Goal: Information Seeking & Learning: Compare options

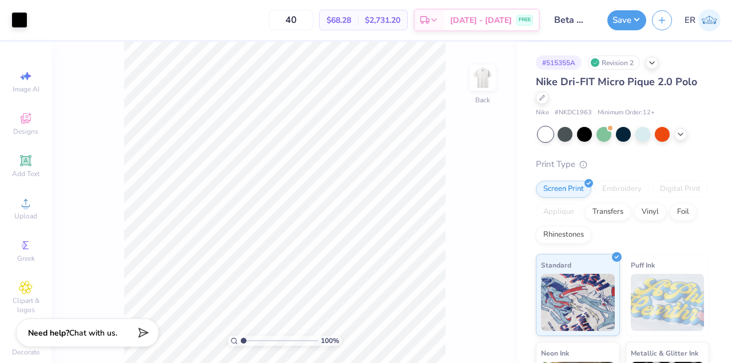
scroll to position [11, 0]
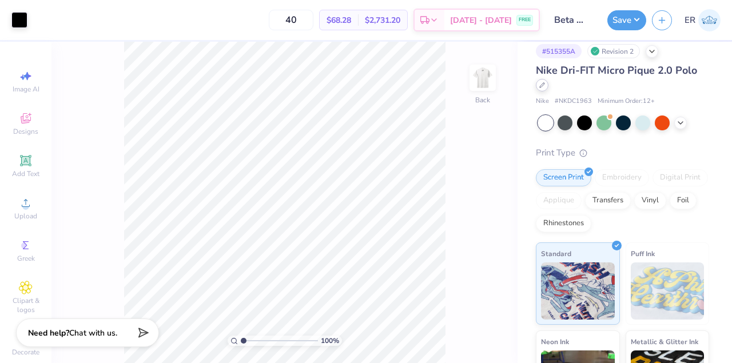
click at [543, 85] on icon at bounding box center [542, 85] width 5 height 5
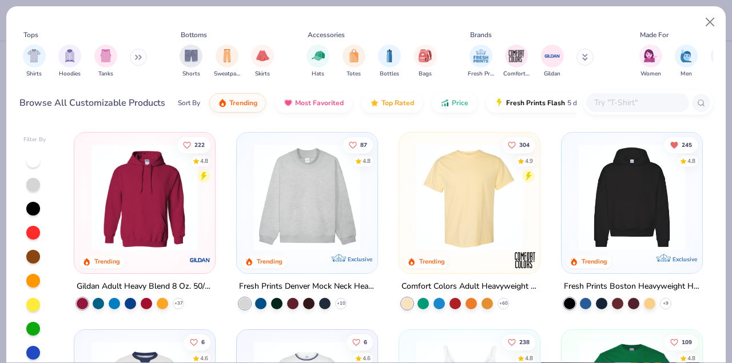
click at [135, 55] on button at bounding box center [138, 57] width 17 height 17
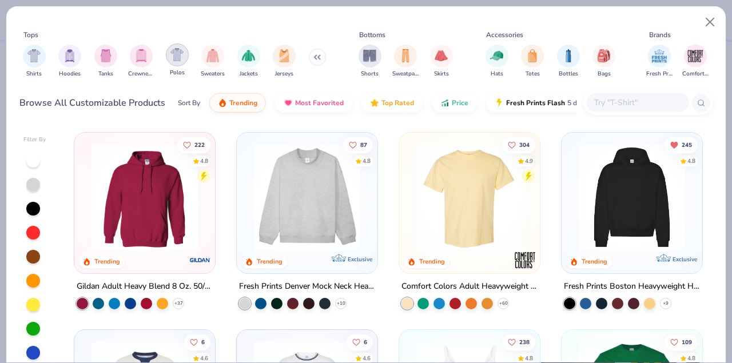
click at [178, 54] on img "filter for Polos" at bounding box center [176, 54] width 13 height 13
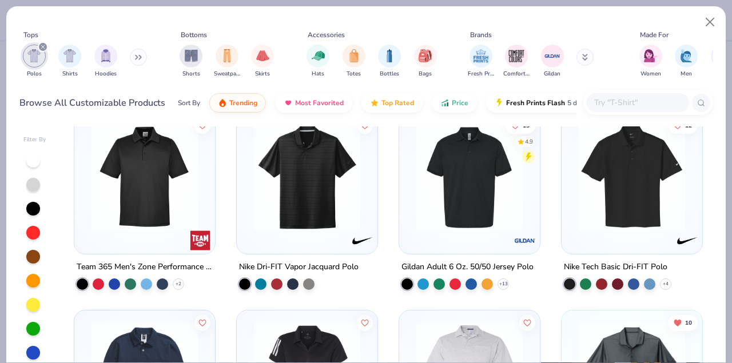
scroll to position [21, 0]
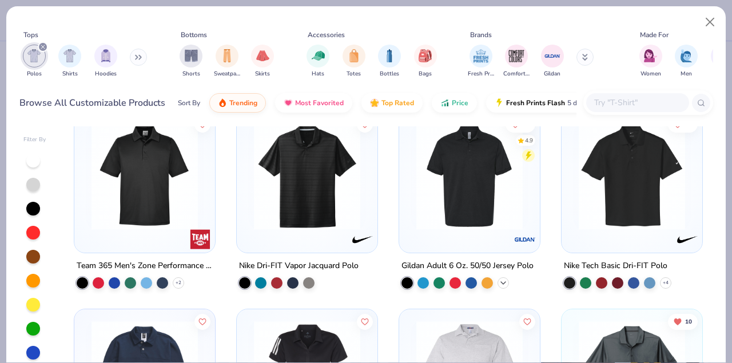
click at [504, 282] on icon at bounding box center [503, 283] width 9 height 9
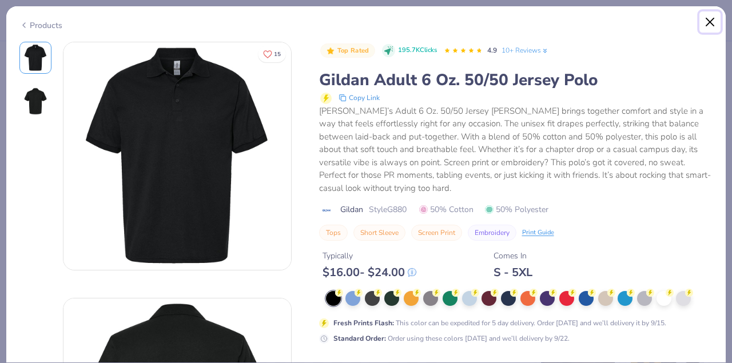
click at [710, 21] on button "Close" at bounding box center [710, 22] width 22 height 22
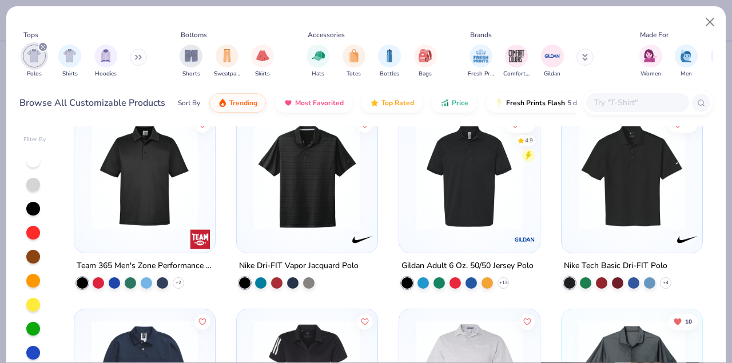
click at [585, 64] on button at bounding box center [585, 57] width 17 height 17
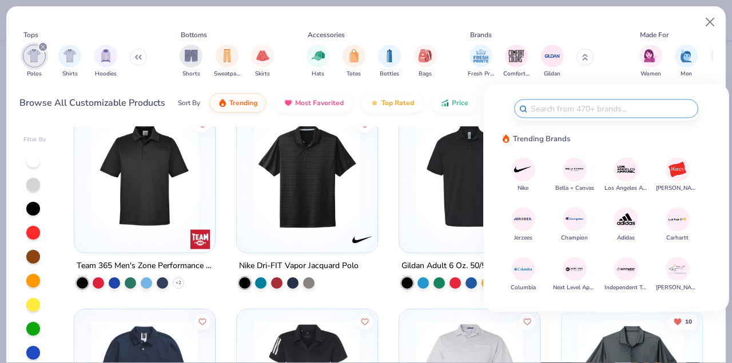
click at [523, 168] on img at bounding box center [523, 170] width 20 height 20
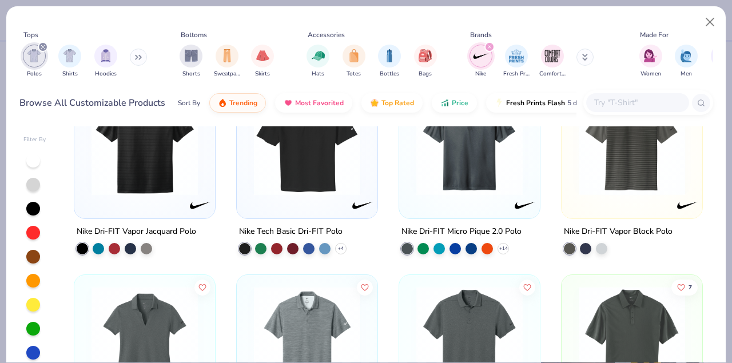
scroll to position [50, 0]
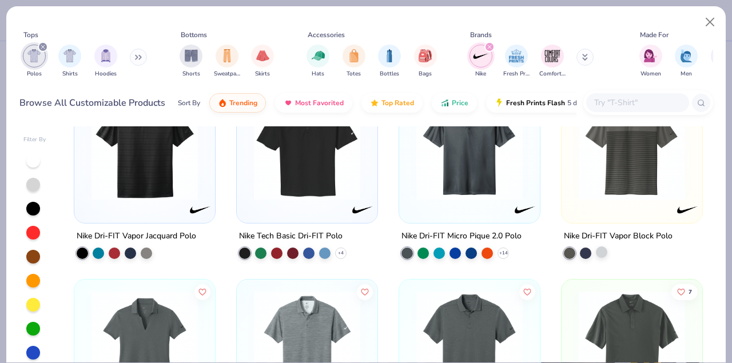
click at [601, 251] on div at bounding box center [601, 252] width 11 height 11
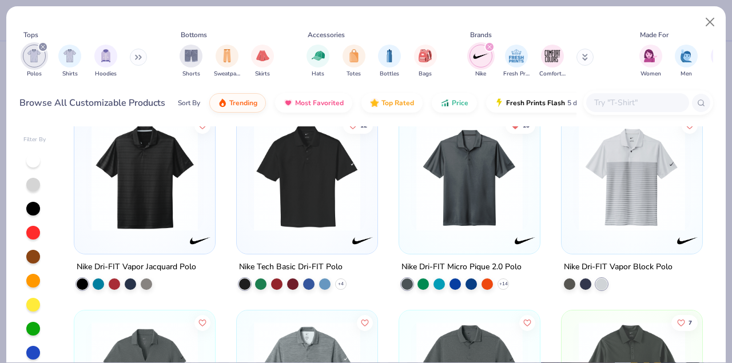
scroll to position [22, 0]
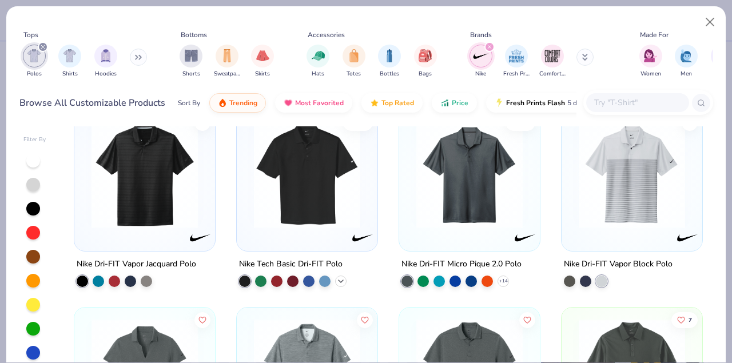
click at [344, 281] on icon at bounding box center [340, 281] width 9 height 9
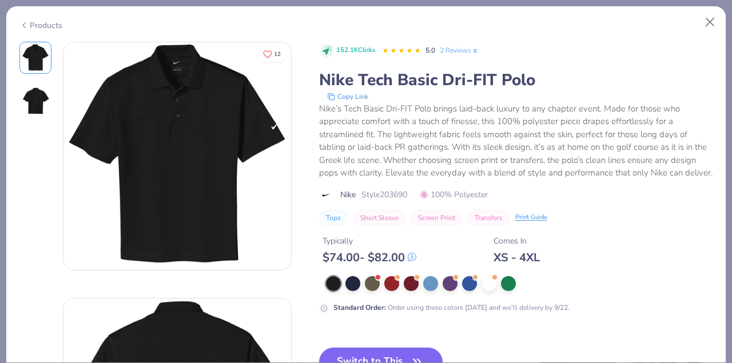
click at [28, 103] on img at bounding box center [35, 101] width 27 height 27
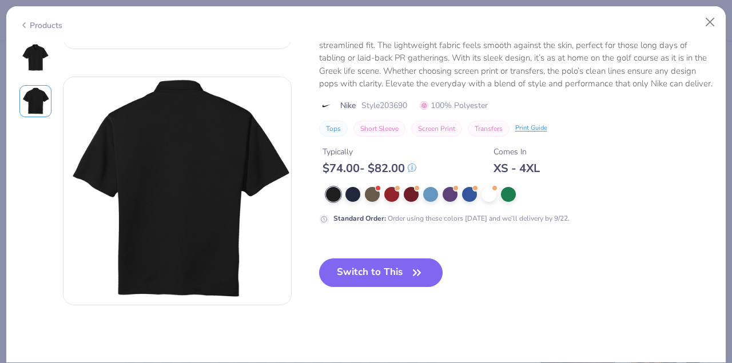
scroll to position [212, 0]
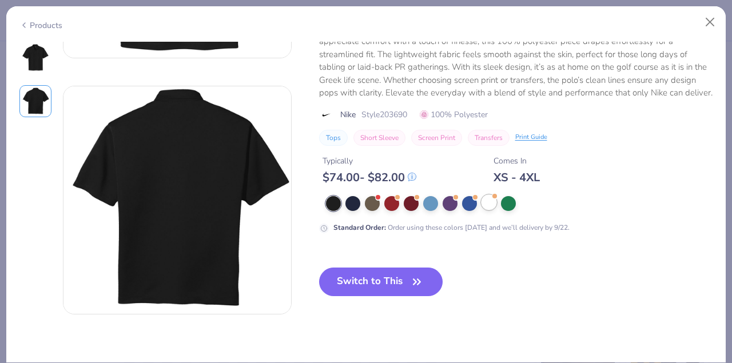
click at [490, 204] on div at bounding box center [489, 202] width 15 height 15
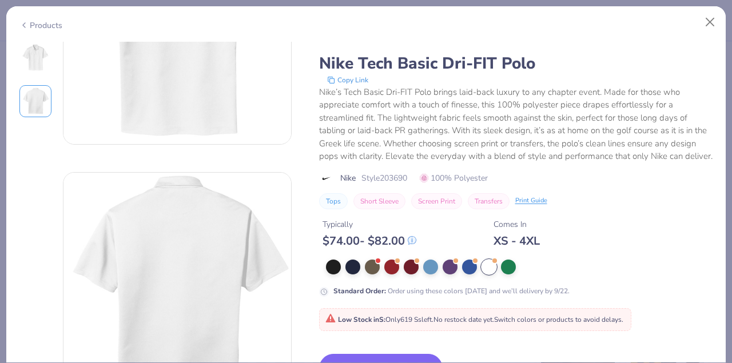
click at [19, 61] on div at bounding box center [35, 58] width 32 height 32
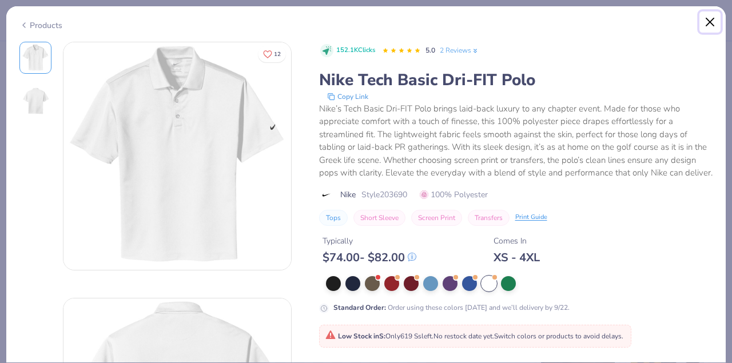
click at [706, 25] on button "Close" at bounding box center [710, 22] width 22 height 22
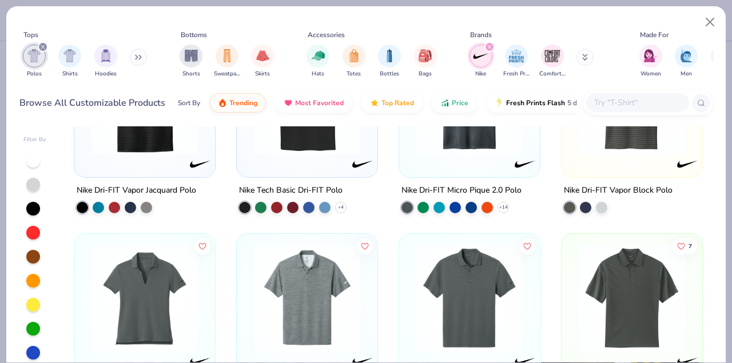
scroll to position [145, 0]
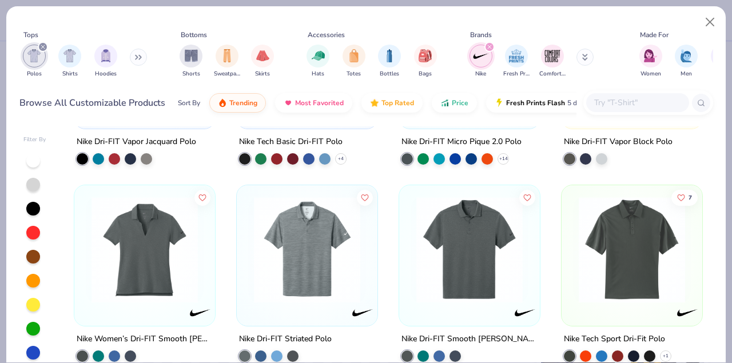
click at [625, 229] on img at bounding box center [632, 250] width 118 height 106
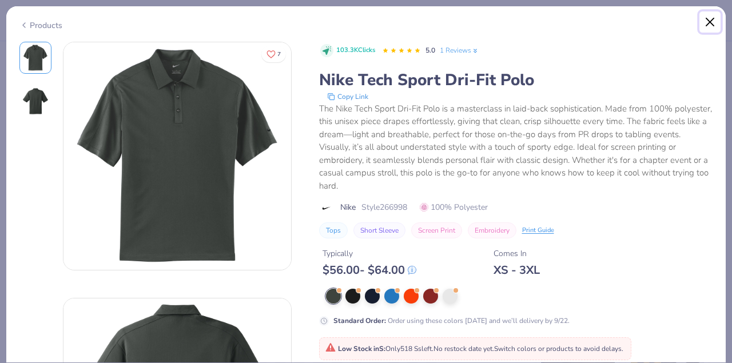
click at [706, 28] on button "Close" at bounding box center [710, 22] width 22 height 22
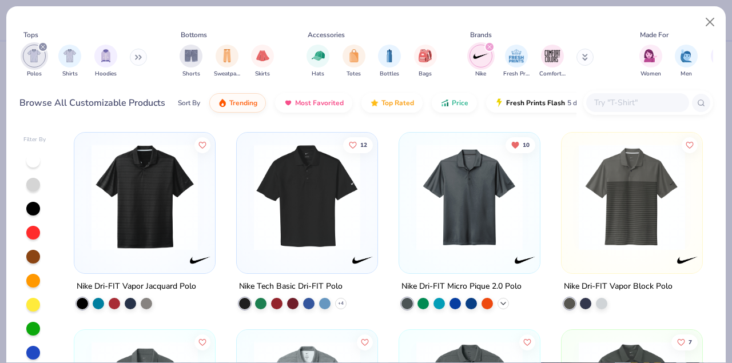
click at [504, 304] on icon at bounding box center [503, 303] width 9 height 9
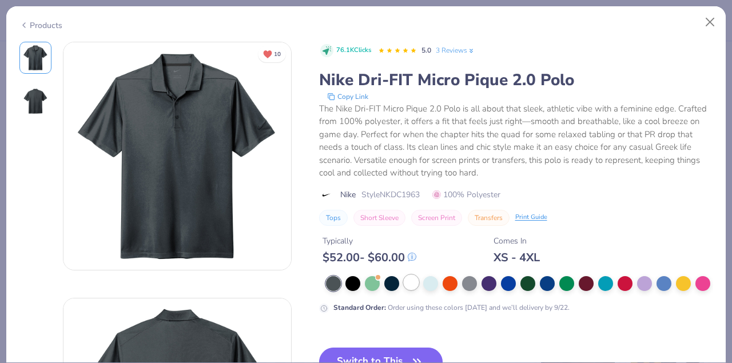
click at [411, 281] on div at bounding box center [411, 282] width 15 height 15
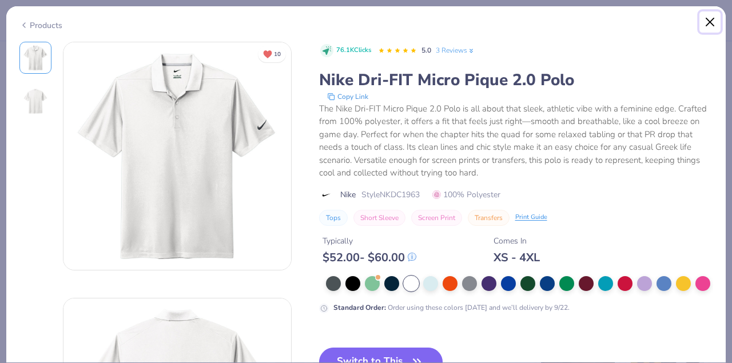
click at [715, 18] on button "Close" at bounding box center [710, 22] width 22 height 22
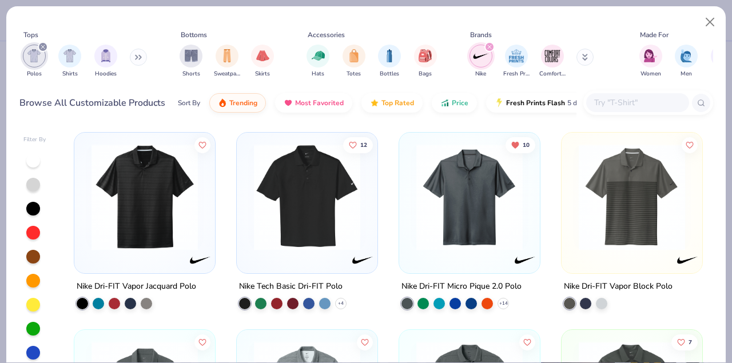
click at [277, 234] on img at bounding box center [307, 197] width 118 height 106
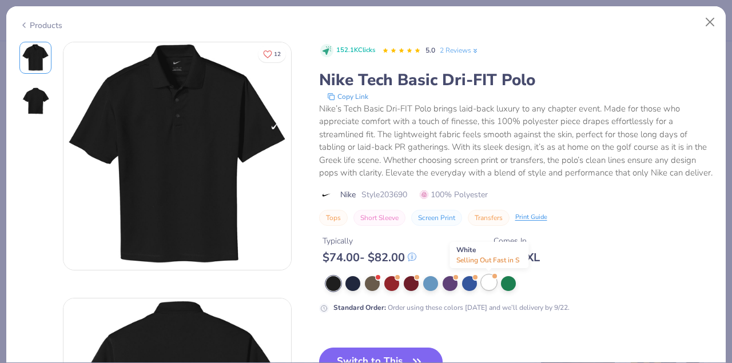
click at [495, 280] on div at bounding box center [489, 282] width 15 height 15
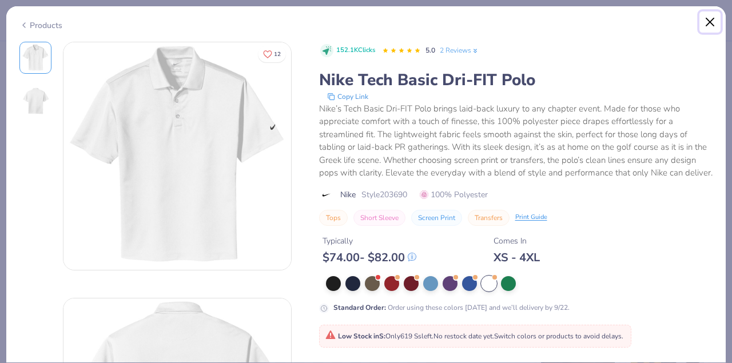
click at [714, 25] on button "Close" at bounding box center [710, 22] width 22 height 22
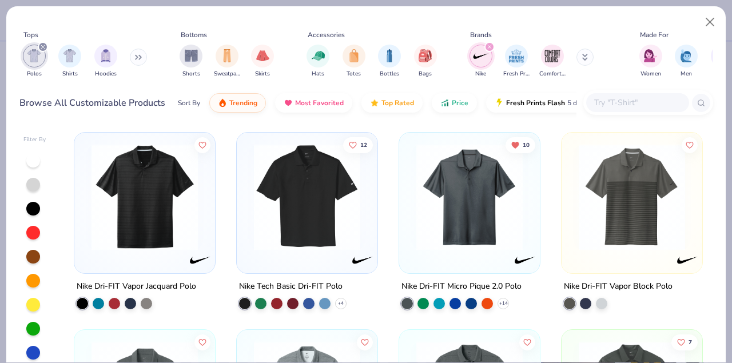
click at [450, 236] on img at bounding box center [470, 197] width 118 height 106
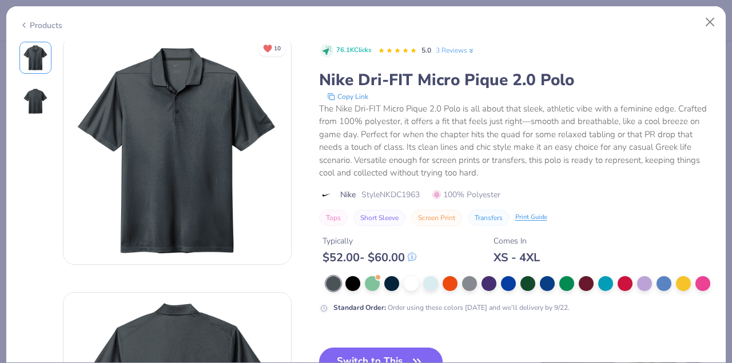
scroll to position [7, 0]
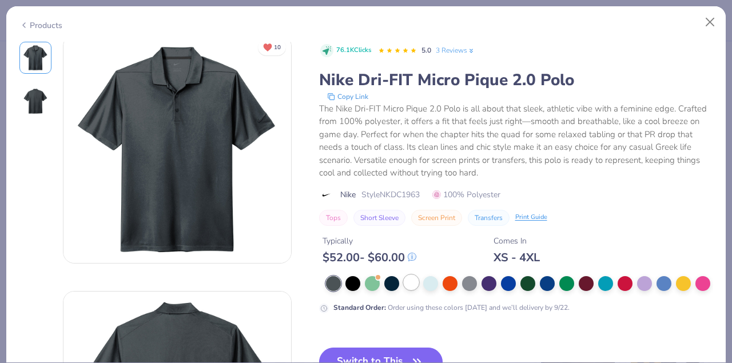
click at [413, 285] on div at bounding box center [411, 282] width 15 height 15
